Goal: Task Accomplishment & Management: Complete application form

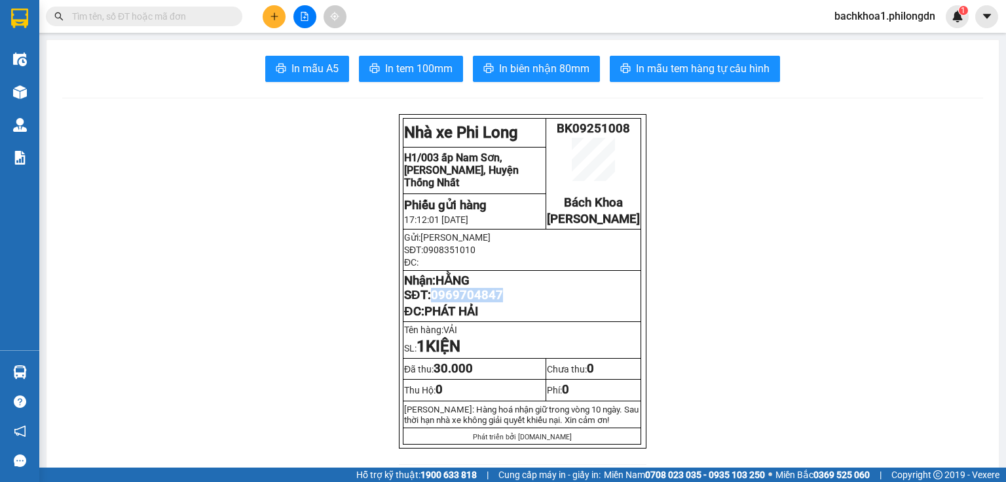
click at [273, 12] on icon "plus" at bounding box center [274, 16] width 9 height 9
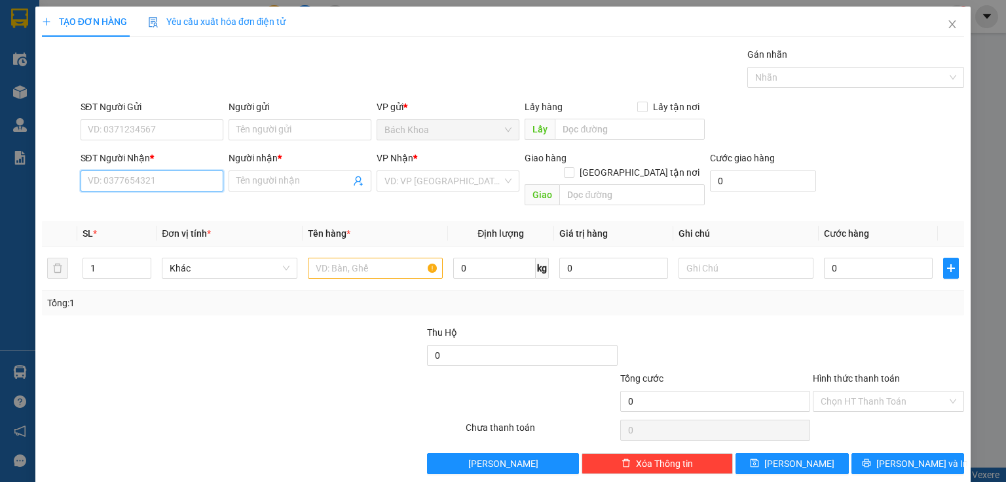
click at [189, 181] on input "SĐT Người Nhận *" at bounding box center [152, 180] width 143 height 21
click at [181, 204] on div "0364866974 - TÀU" at bounding box center [151, 206] width 126 height 14
type input "0364866974"
type input "TÀU"
type input "NHÀ XE"
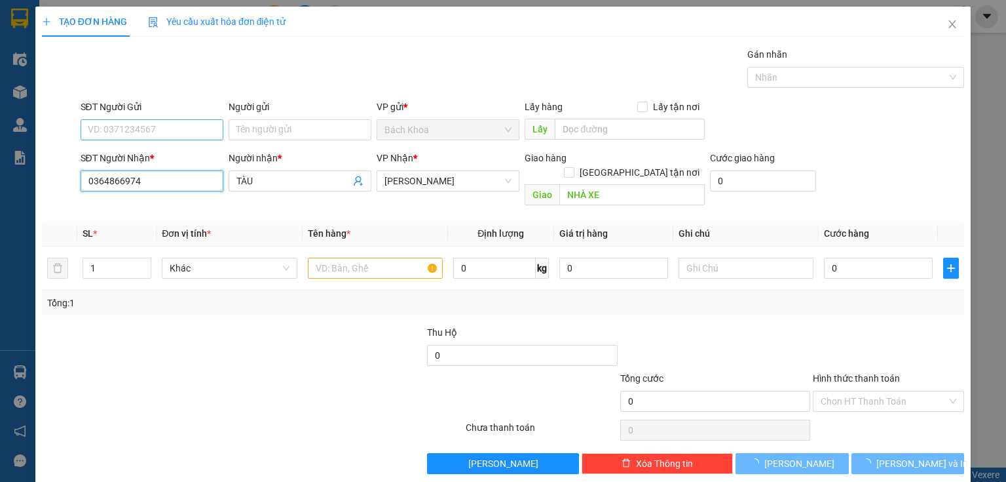
type input "0364866974"
click at [188, 129] on input "SĐT Người Gửi" at bounding box center [152, 129] width 143 height 21
type input "30.000"
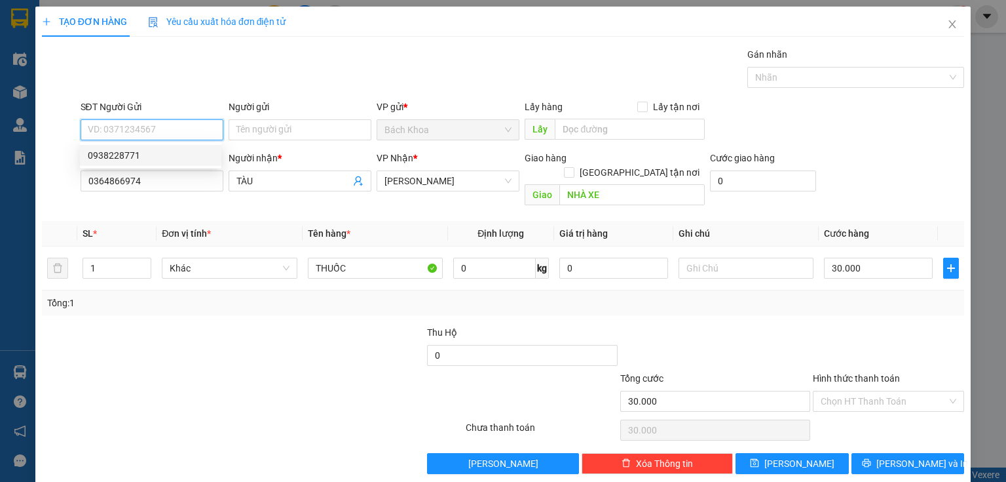
drag, startPoint x: 168, startPoint y: 155, endPoint x: 158, endPoint y: 153, distance: 10.7
click at [168, 155] on div "0938228771" at bounding box center [151, 155] width 126 height 14
type input "0938228771"
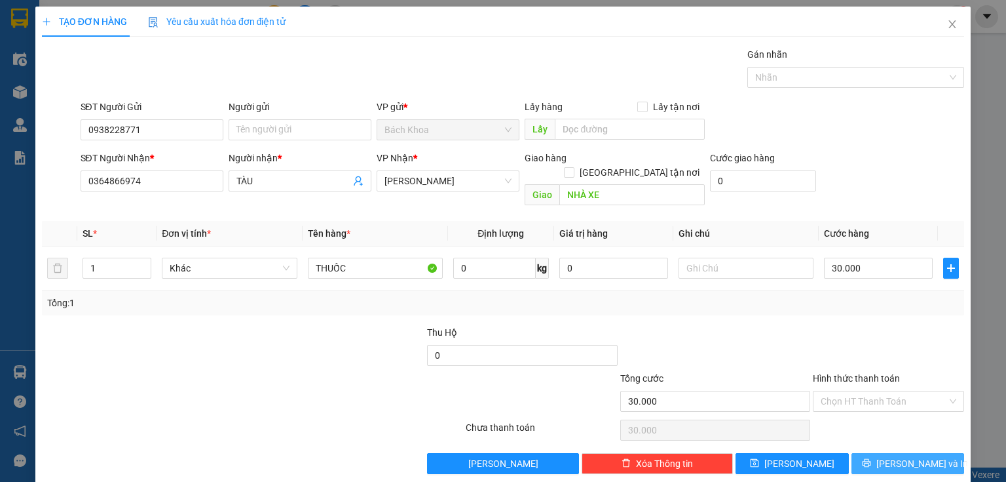
click at [906, 456] on span "[PERSON_NAME] và In" at bounding box center [923, 463] width 92 height 14
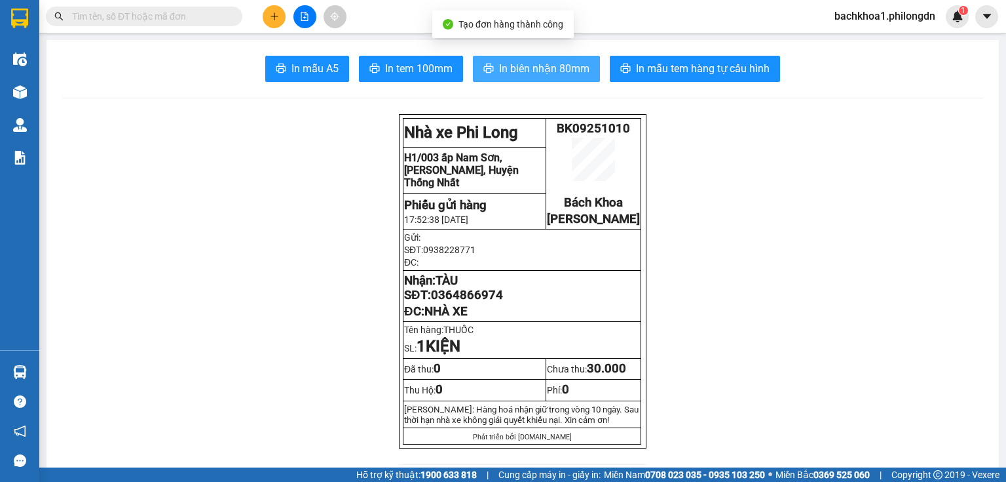
click at [553, 74] on span "In biên nhận 80mm" at bounding box center [544, 68] width 90 height 16
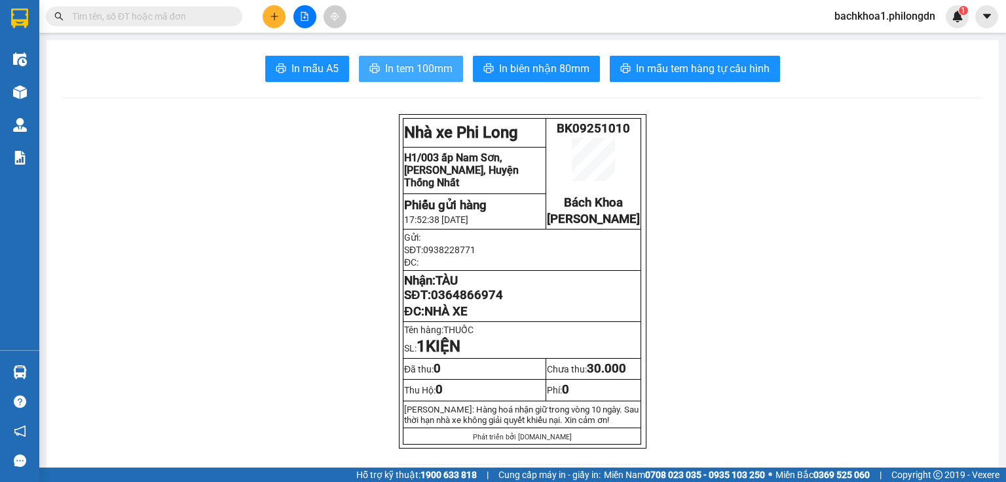
click at [409, 64] on span "In tem 100mm" at bounding box center [418, 68] width 67 height 16
click at [462, 302] on span "0364866974" at bounding box center [467, 295] width 72 height 14
copy span "0364866974"
